Goal: Obtain resource: Obtain resource

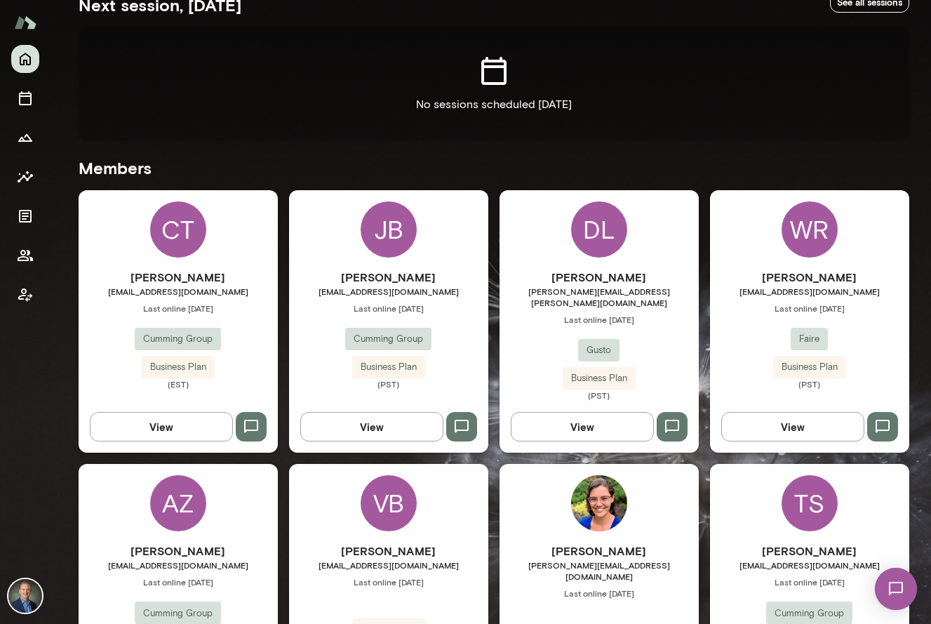
scroll to position [277, 0]
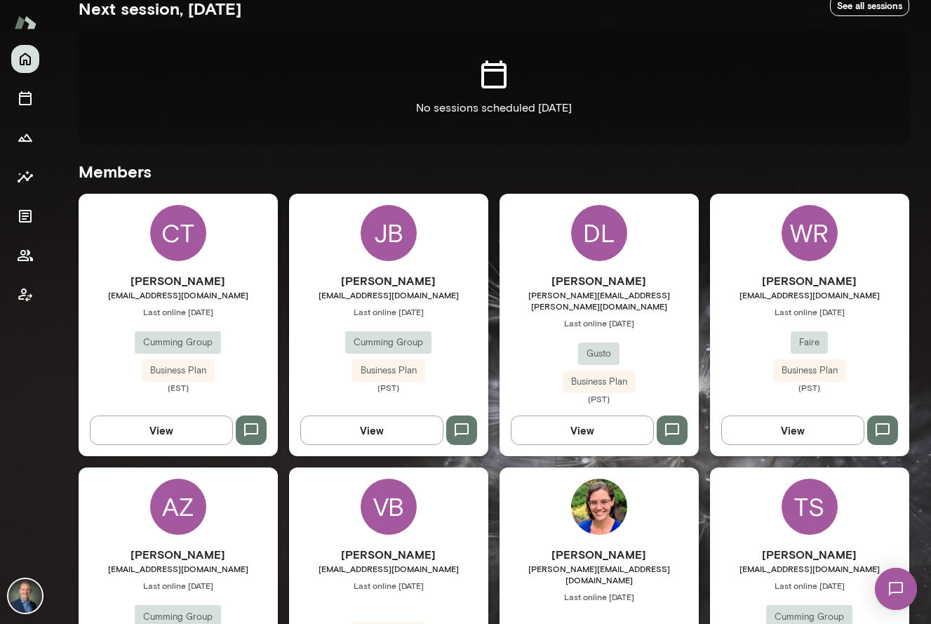
click at [743, 365] on div "Will Ranish will@faire.com Last online June 25 Faire Business Plan (PST)" at bounding box center [809, 332] width 199 height 121
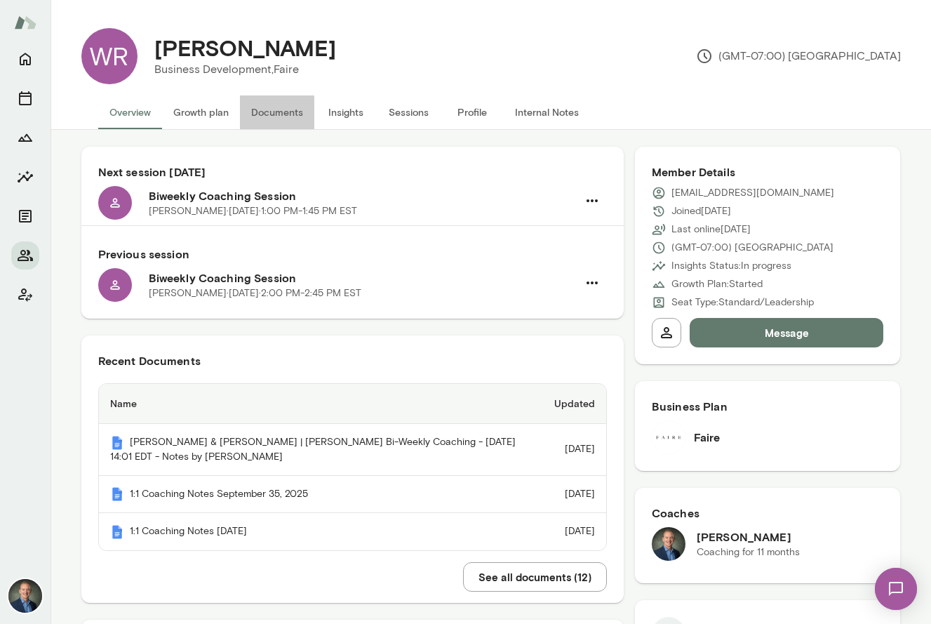
click at [257, 115] on button "Documents" at bounding box center [277, 112] width 74 height 34
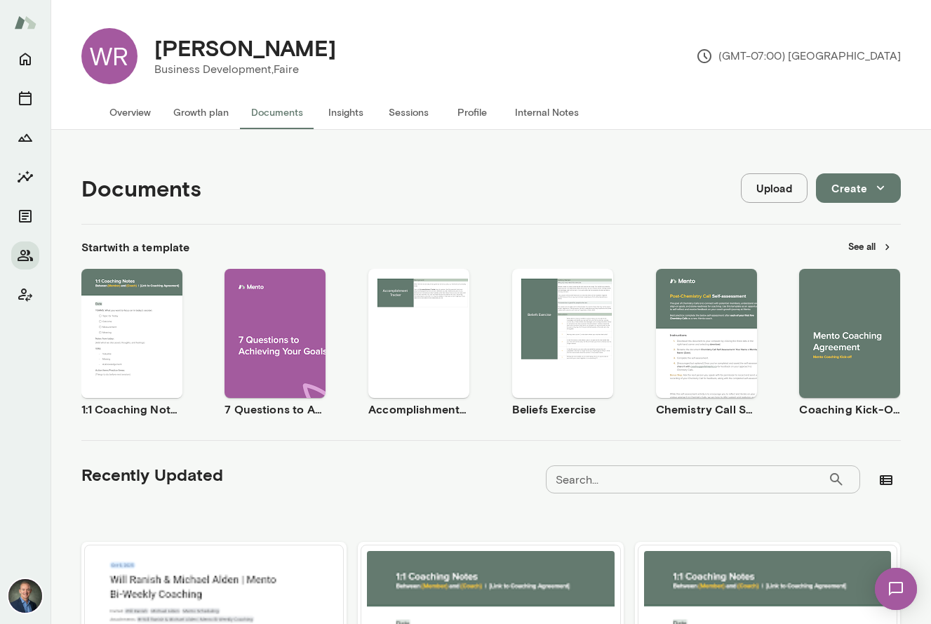
click at [140, 318] on span "Use template" at bounding box center [139, 321] width 51 height 11
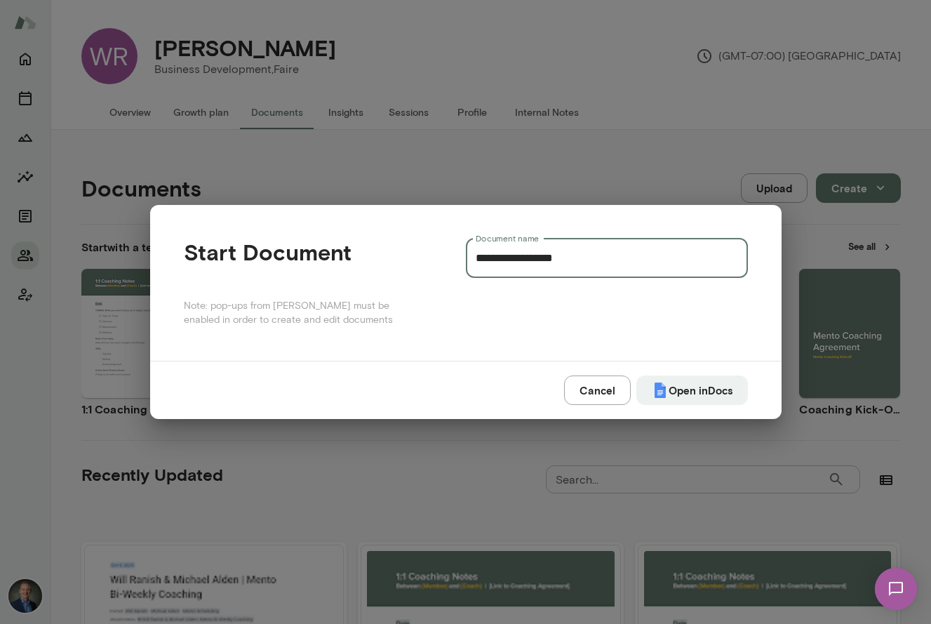
click at [622, 267] on input "**********" at bounding box center [607, 258] width 282 height 39
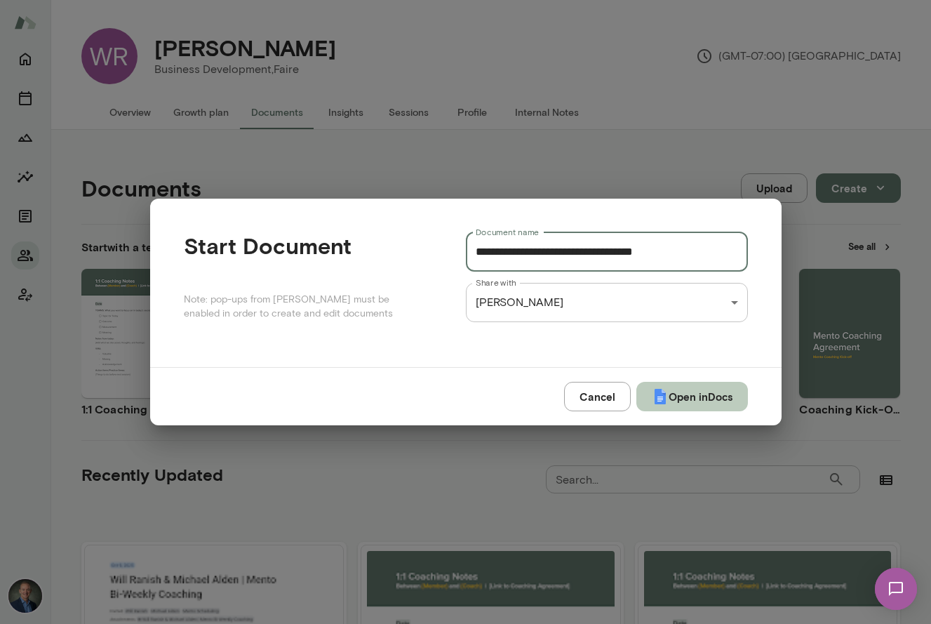
click at [679, 398] on button "Open in Docs" at bounding box center [692, 396] width 112 height 29
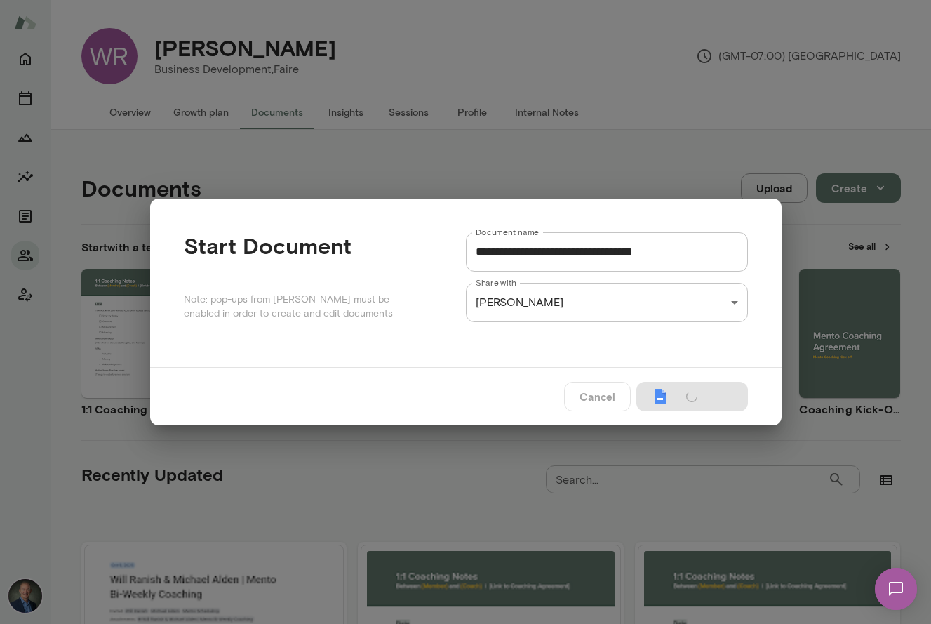
type input "**********"
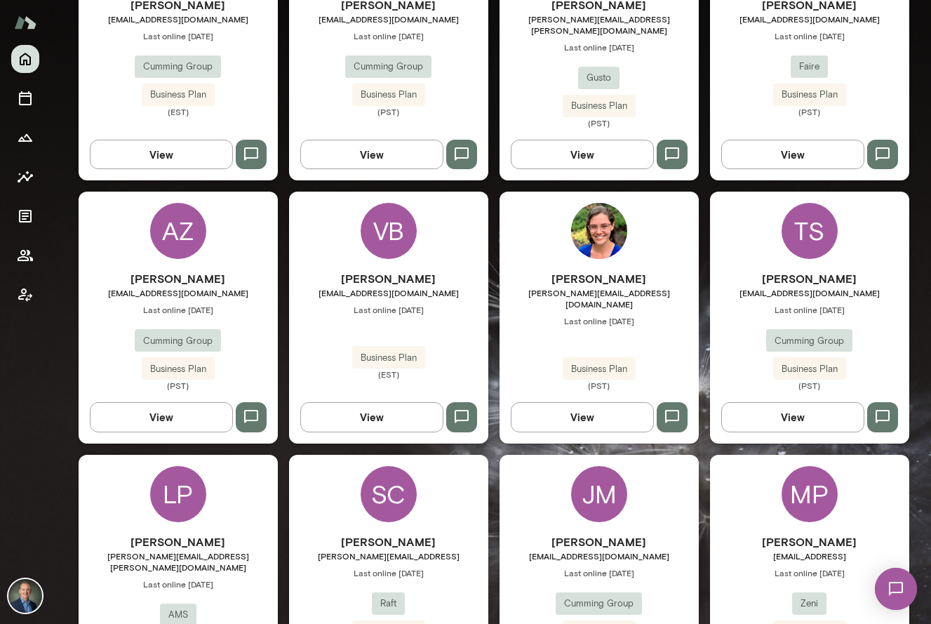
scroll to position [560, 0]
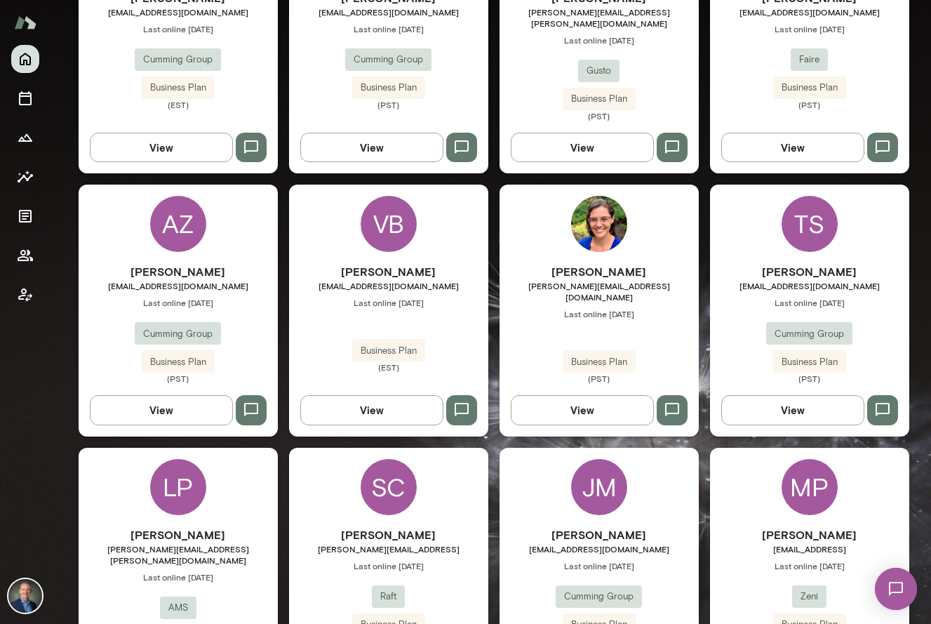
click at [246, 331] on div "[PERSON_NAME] [PERSON_NAME][EMAIL_ADDRESS][DOMAIN_NAME] Last online [DATE] Cumm…" at bounding box center [178, 323] width 199 height 121
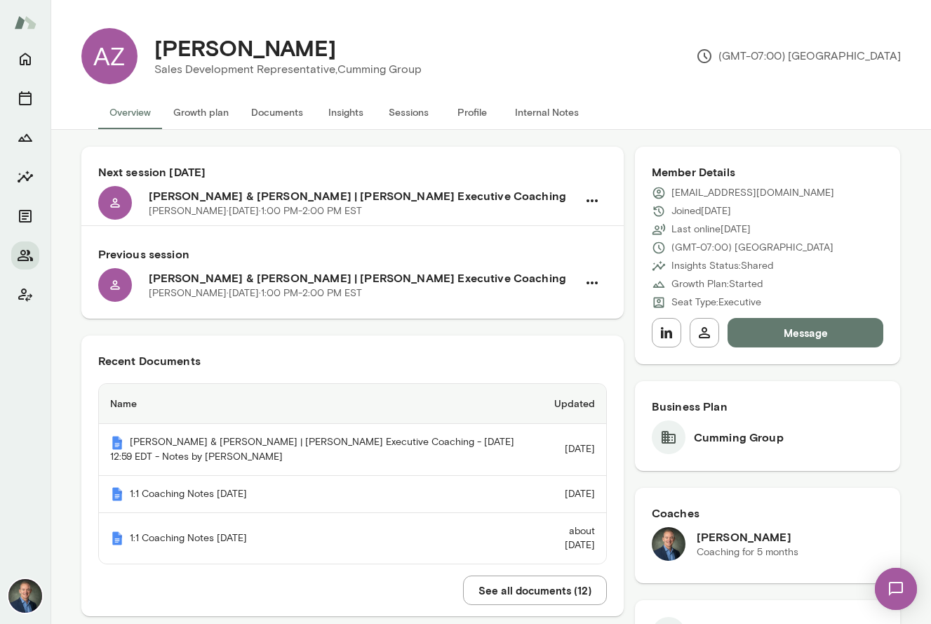
click at [288, 112] on button "Documents" at bounding box center [277, 112] width 74 height 34
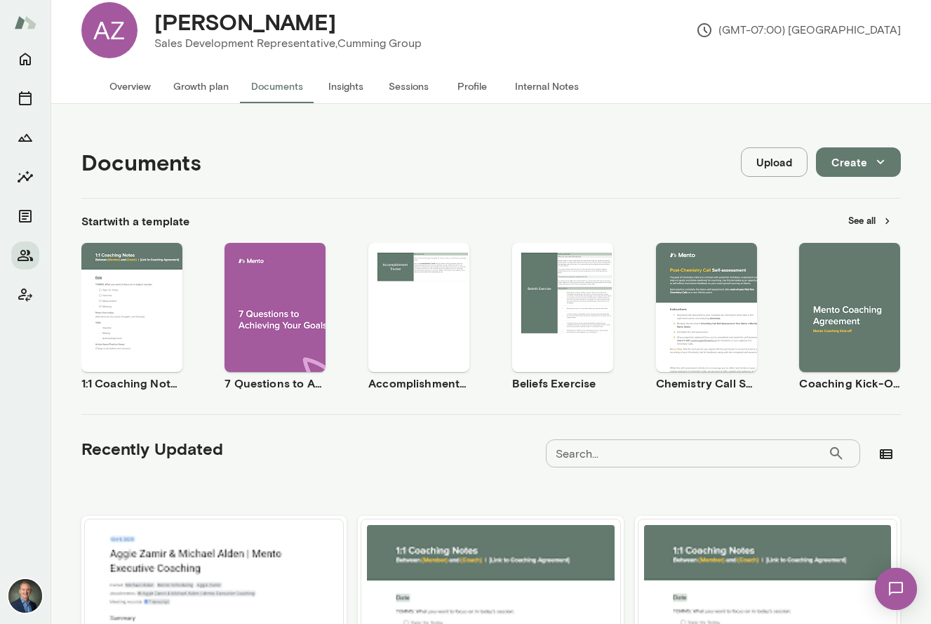
scroll to position [32, 0]
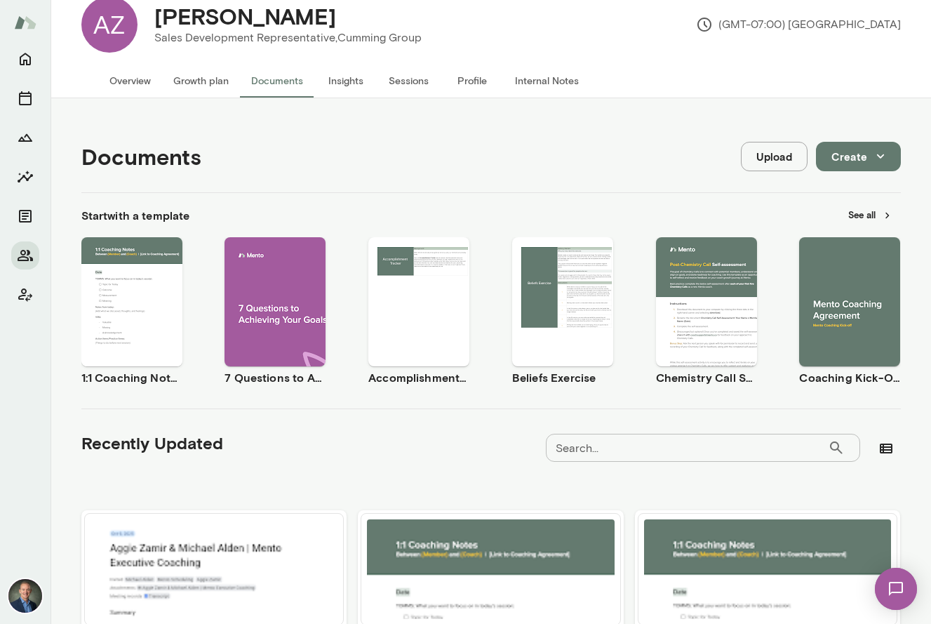
click at [161, 291] on span "Use template" at bounding box center [139, 289] width 51 height 11
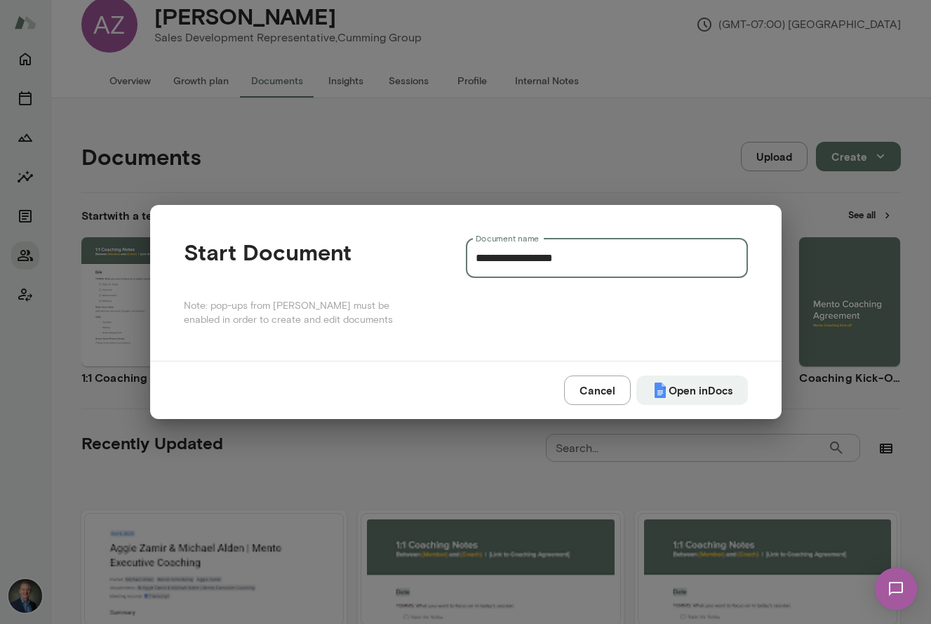
click at [685, 266] on input "**********" at bounding box center [607, 258] width 282 height 39
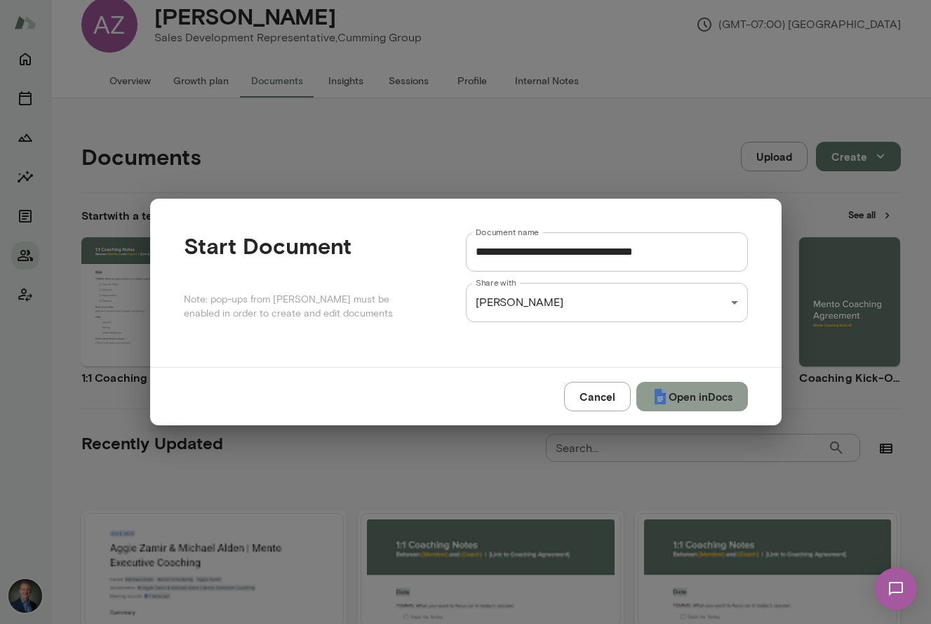
click at [701, 401] on button "Open in Docs" at bounding box center [692, 396] width 112 height 29
type input "**********"
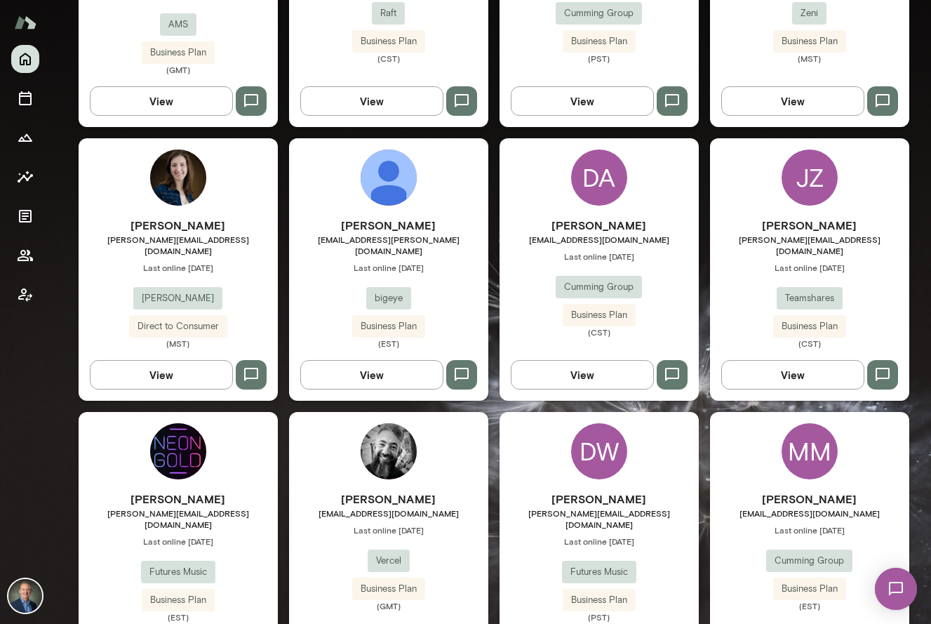
scroll to position [1148, 0]
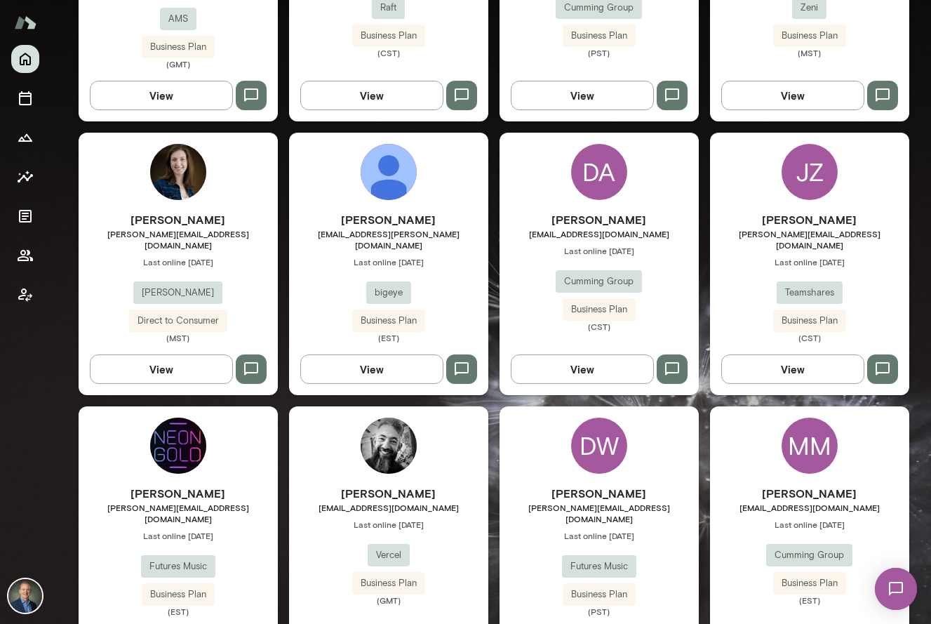
click at [349, 277] on div "Drew Stark drew.stark@bigeye.com Last online September 3 bigeye Business Plan (…" at bounding box center [388, 277] width 199 height 132
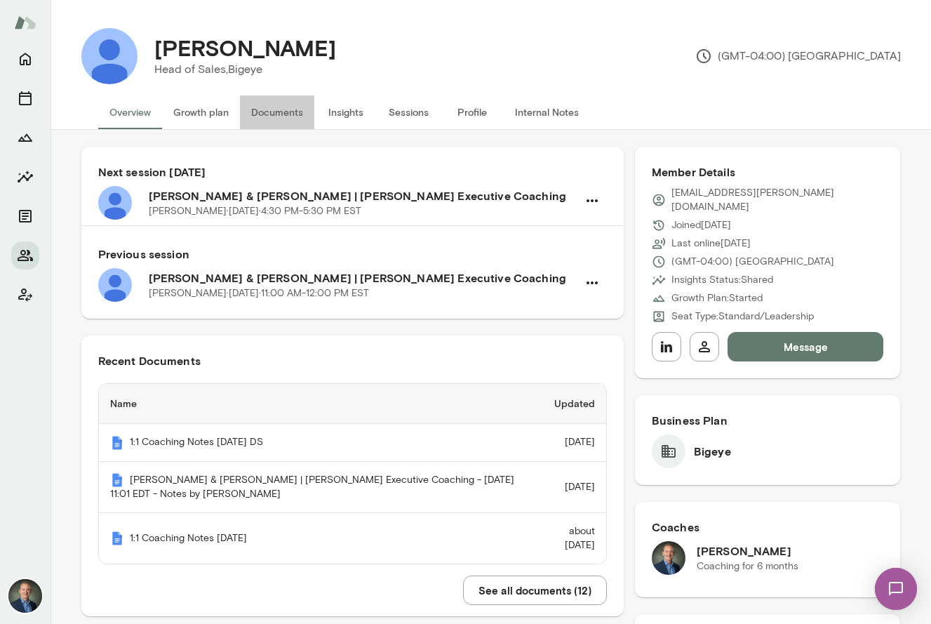
click at [279, 110] on button "Documents" at bounding box center [277, 112] width 74 height 34
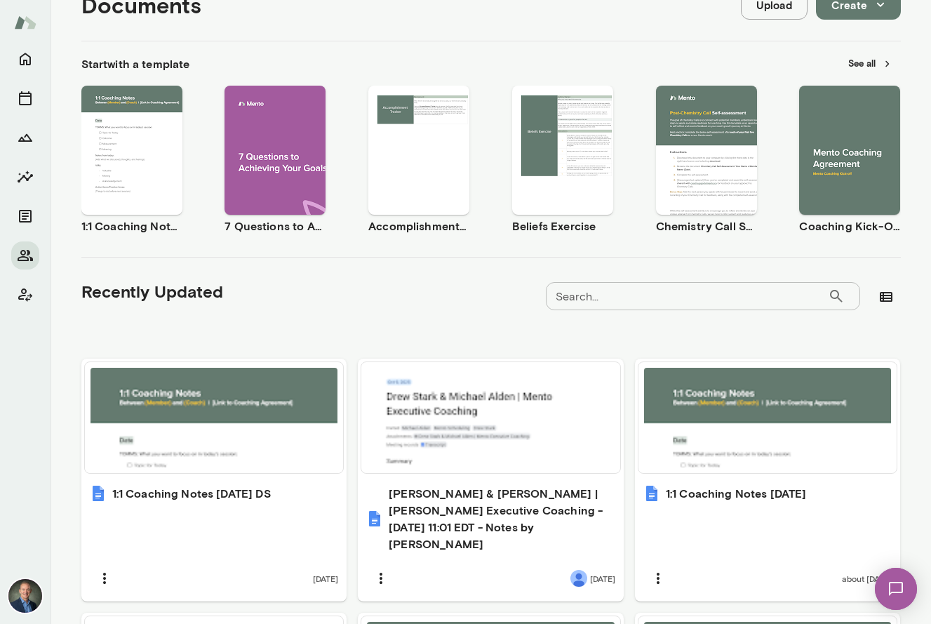
scroll to position [159, 0]
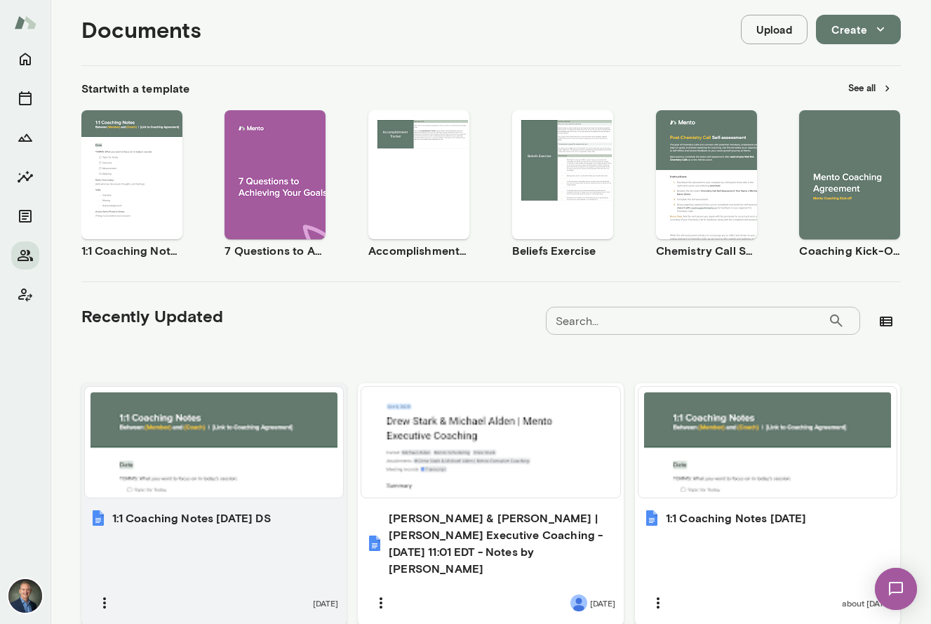
click at [161, 448] on div at bounding box center [214, 442] width 248 height 100
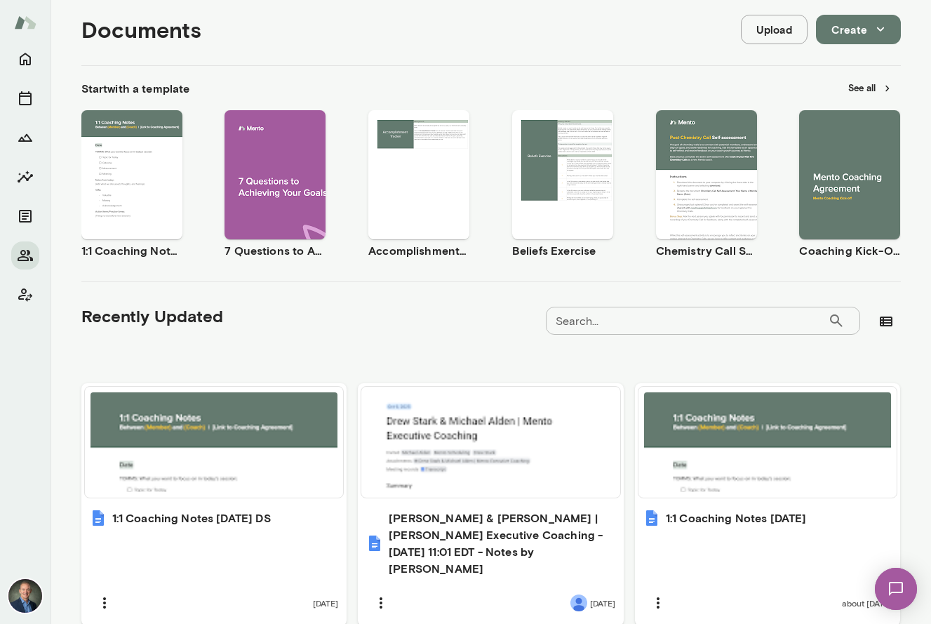
scroll to position [0, 0]
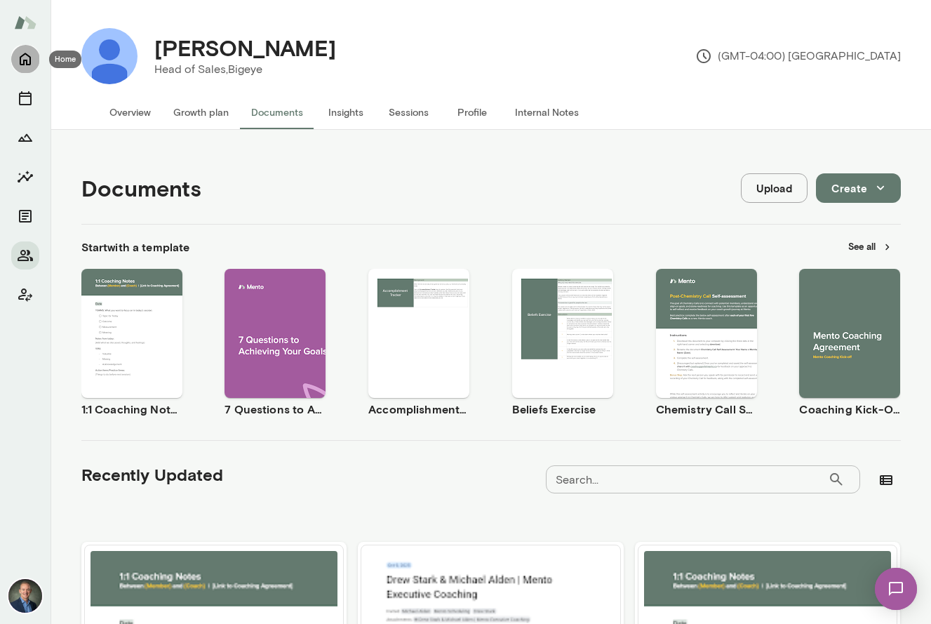
click at [28, 60] on icon "Home" at bounding box center [25, 59] width 17 height 17
